Goal: Check status

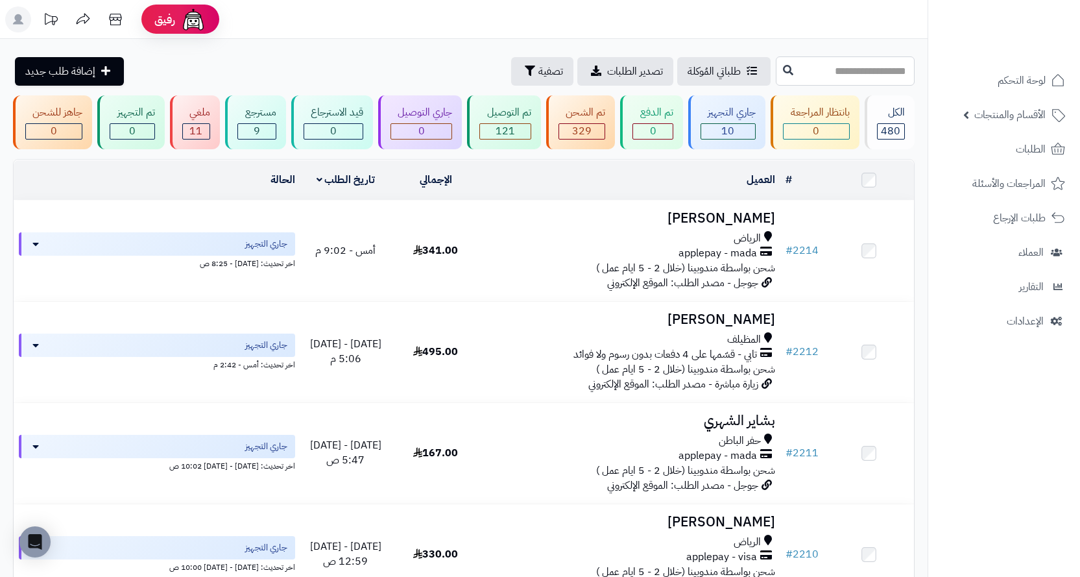
click at [793, 68] on input "text" at bounding box center [845, 70] width 139 height 29
paste input "****"
type input "****"
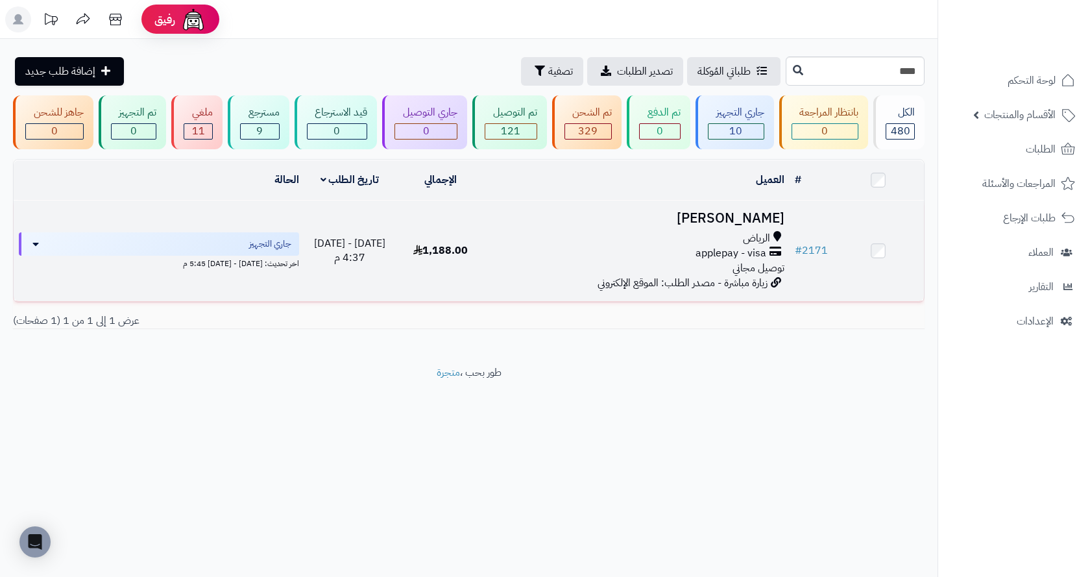
click at [623, 248] on div "applepay - visa" at bounding box center [638, 253] width 293 height 15
